Goal: Task Accomplishment & Management: Manage account settings

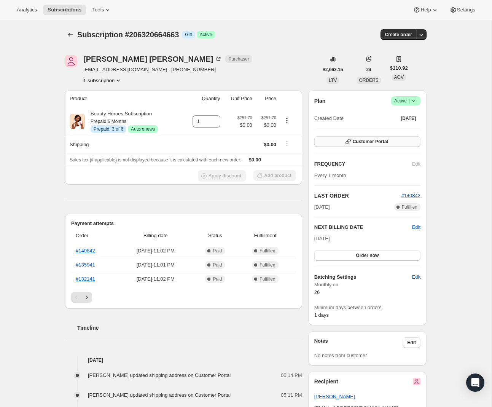
click at [359, 144] on span "Customer Portal" at bounding box center [370, 142] width 35 height 6
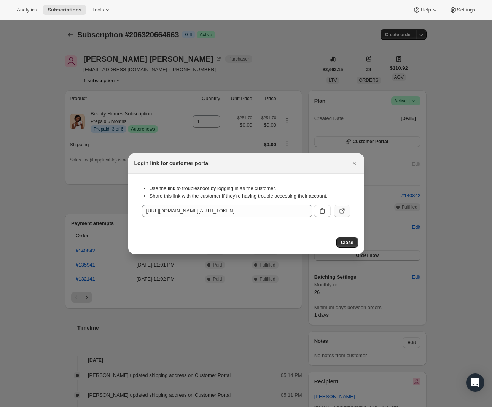
click at [342, 212] on icon ":rbv:" at bounding box center [343, 211] width 8 height 8
click at [240, 51] on div at bounding box center [246, 203] width 492 height 407
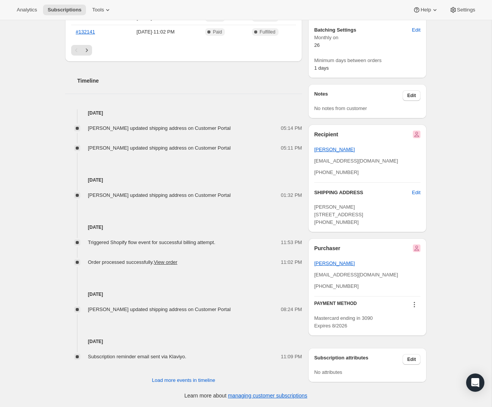
scroll to position [260, 0]
click at [335, 265] on span "[PERSON_NAME]" at bounding box center [335, 263] width 41 height 6
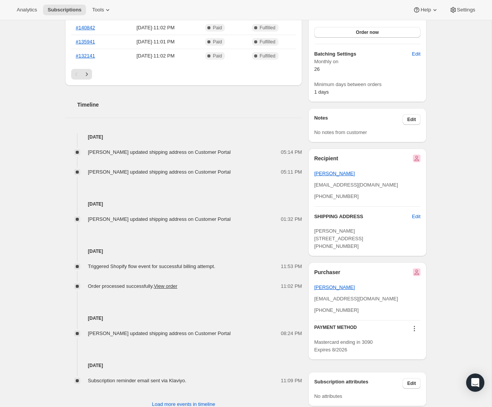
scroll to position [225, 0]
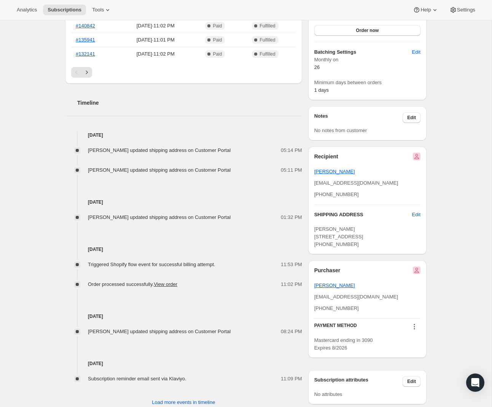
click at [415, 331] on icon at bounding box center [415, 327] width 8 height 8
click at [407, 372] on span "Select payment method" at bounding box center [412, 370] width 52 height 6
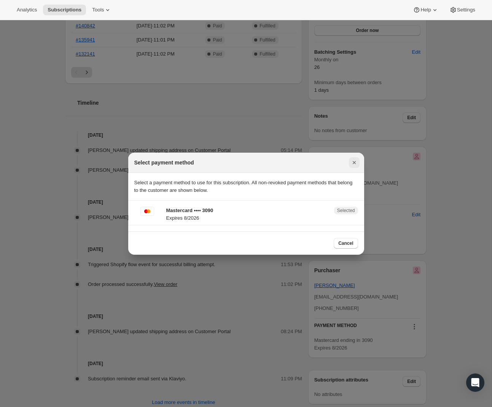
click at [353, 161] on icon "Close" at bounding box center [354, 162] width 3 height 3
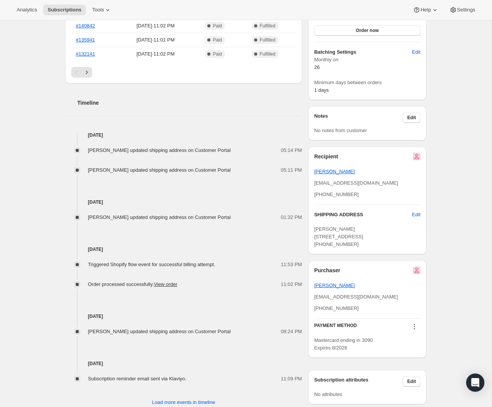
click at [416, 331] on icon at bounding box center [415, 327] width 8 height 8
click at [401, 386] on span "Add credit card" at bounding box center [402, 383] width 33 height 6
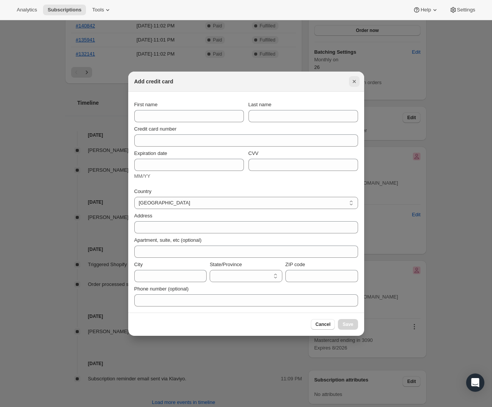
click at [357, 80] on icon "Close" at bounding box center [355, 82] width 8 height 8
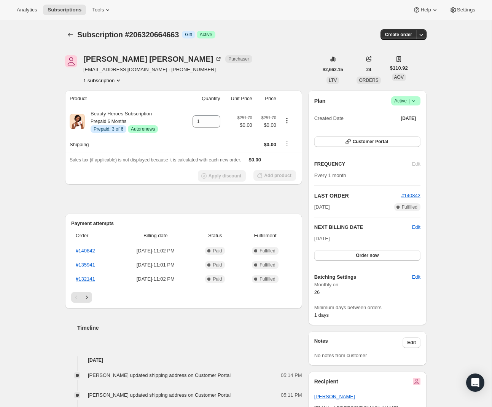
scroll to position [225, 0]
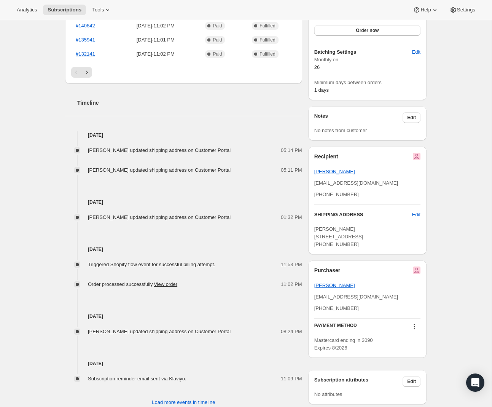
click at [413, 331] on icon at bounding box center [415, 327] width 8 height 8
